Goal: Check status

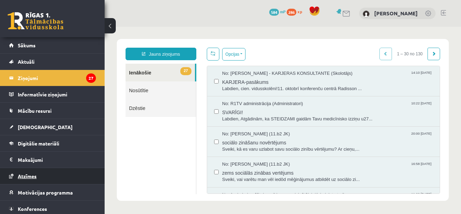
click at [69, 181] on link "Atzīmes" at bounding box center [52, 176] width 87 height 16
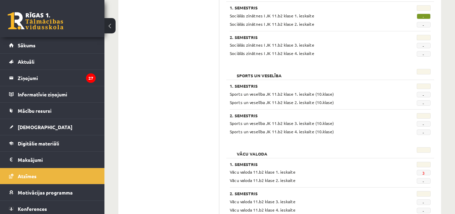
scroll to position [701, 0]
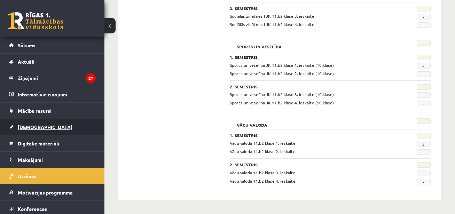
click at [32, 130] on link "[DEMOGRAPHIC_DATA]" at bounding box center [52, 127] width 87 height 16
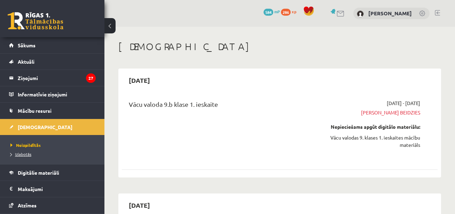
click at [28, 155] on span "Izlabotās" at bounding box center [20, 155] width 21 height 6
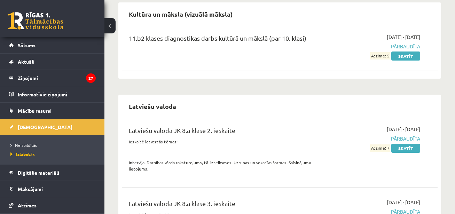
scroll to position [1634, 0]
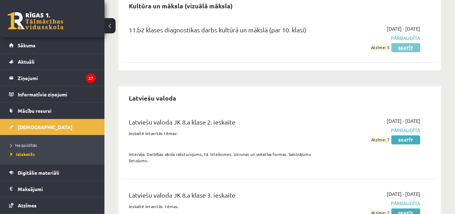
click at [413, 47] on link "Skatīt" at bounding box center [406, 47] width 29 height 9
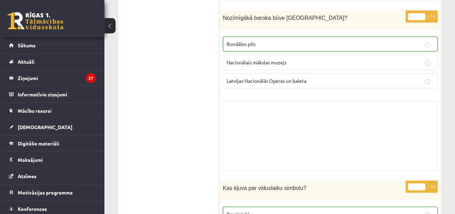
scroll to position [4512, 0]
